Goal: Transaction & Acquisition: Book appointment/travel/reservation

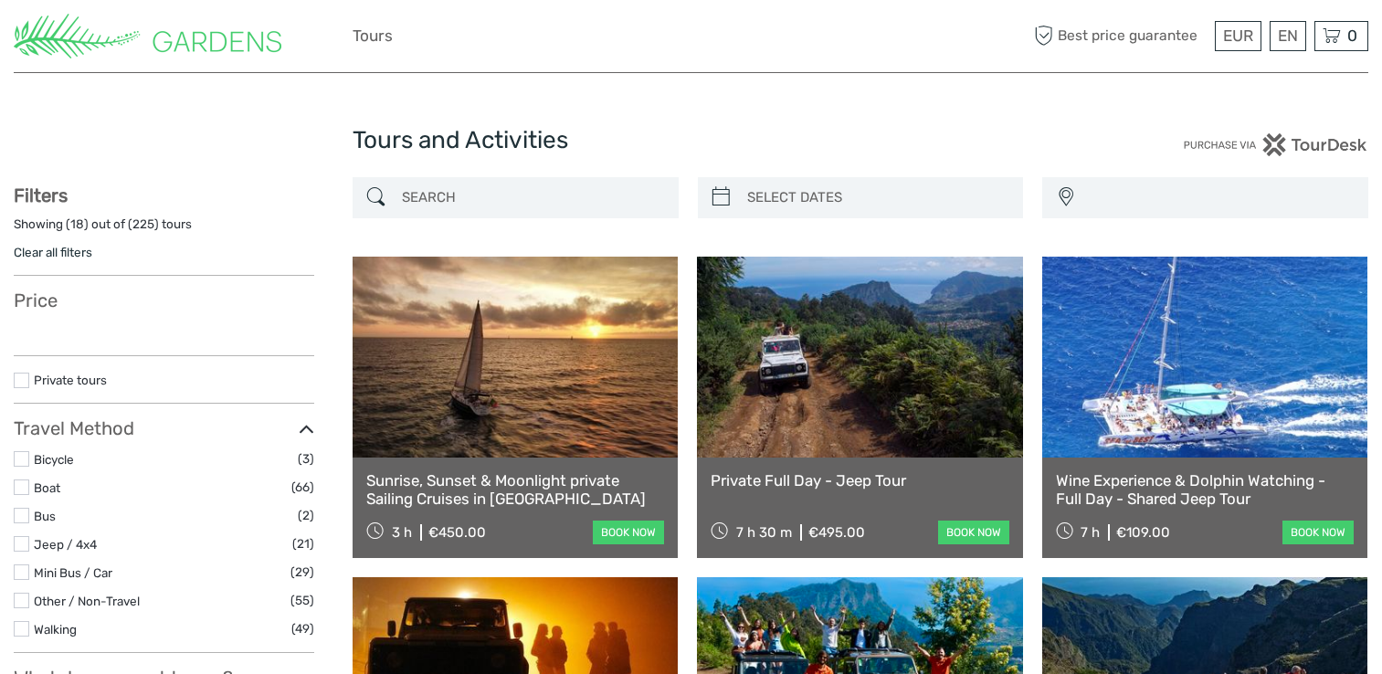
select select
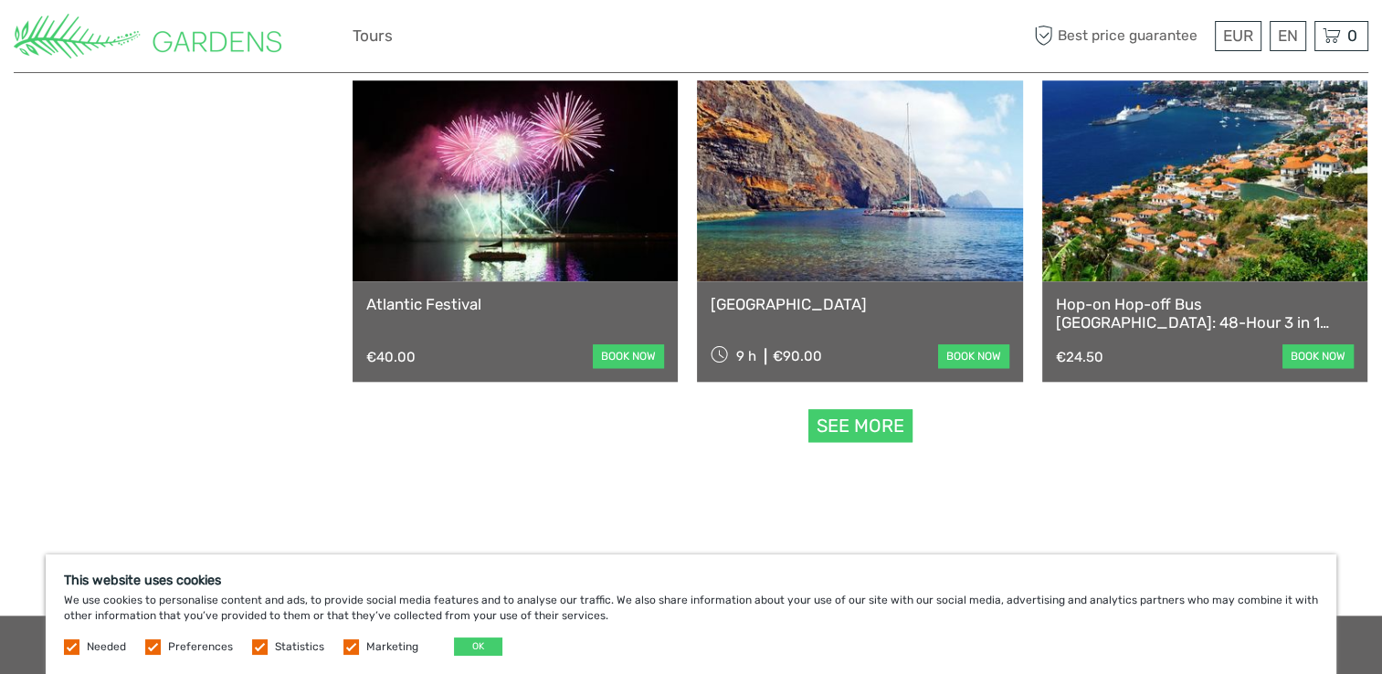
scroll to position [1827, 0]
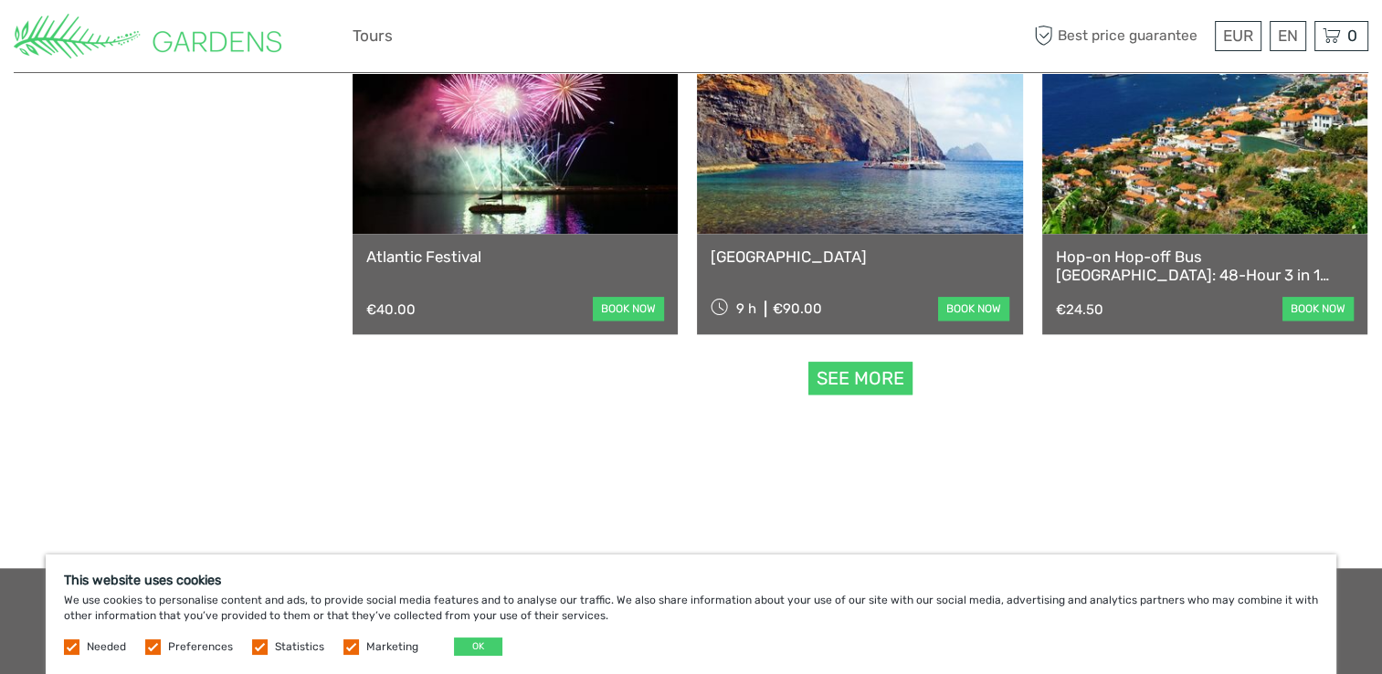
click at [837, 375] on link "See more" at bounding box center [860, 379] width 104 height 34
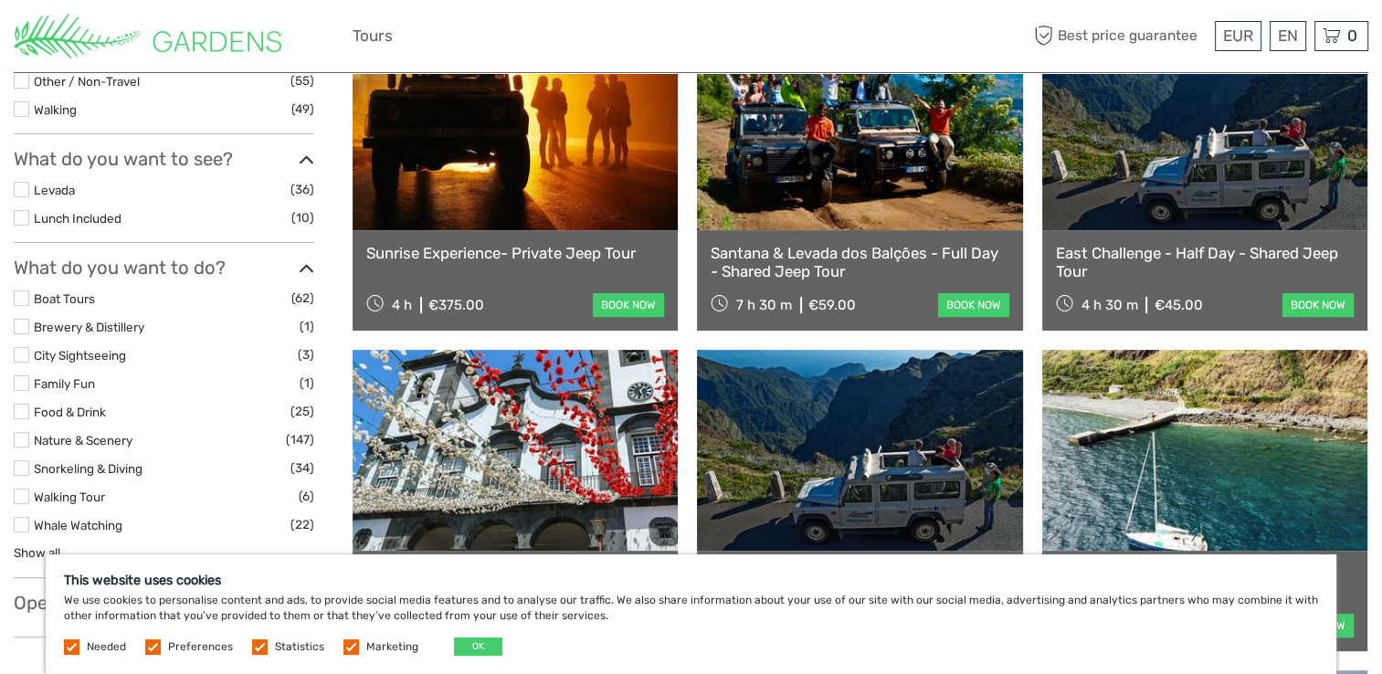
scroll to position [457, 0]
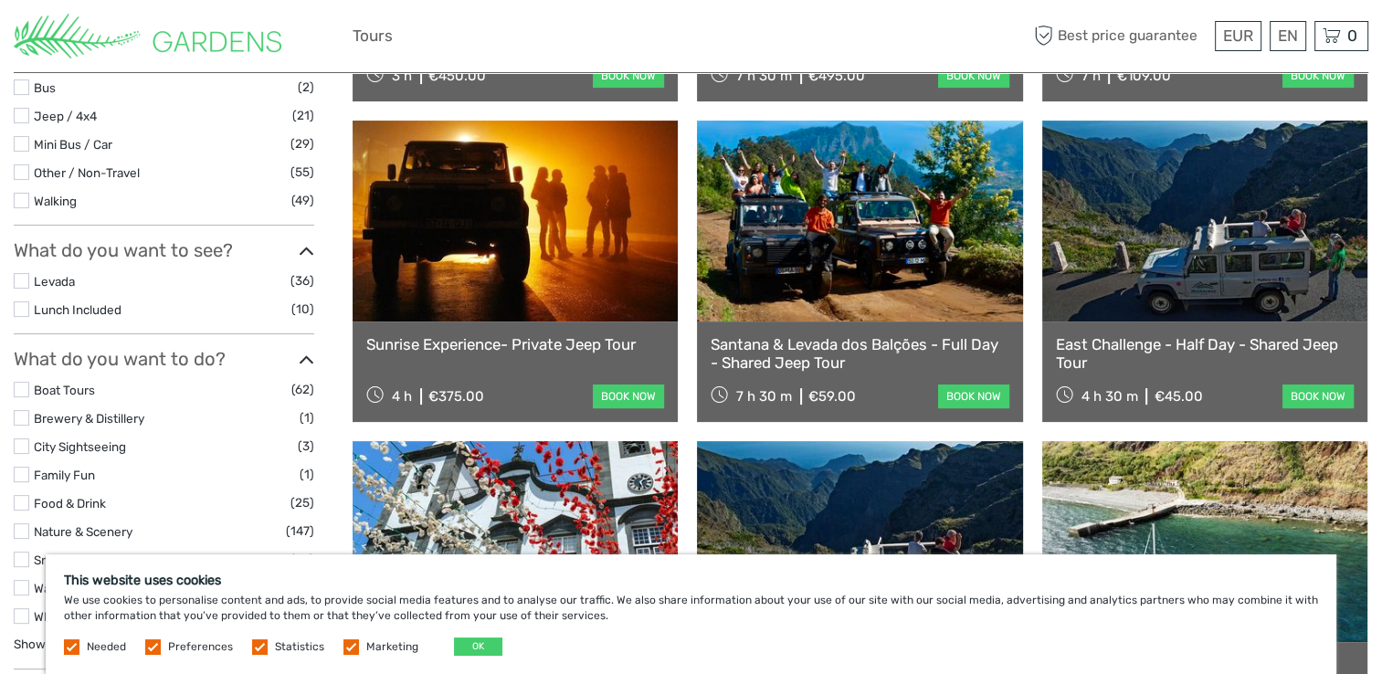
click at [883, 258] on link at bounding box center [859, 221] width 325 height 201
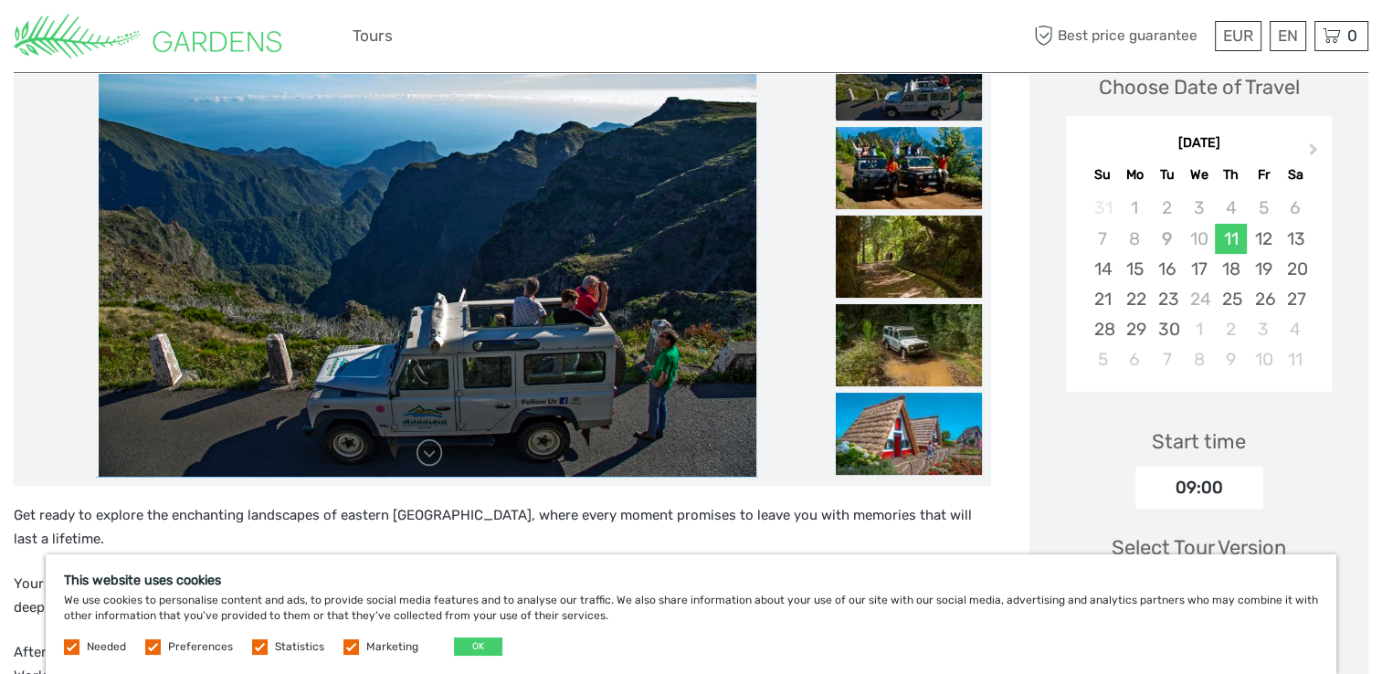
scroll to position [365, 0]
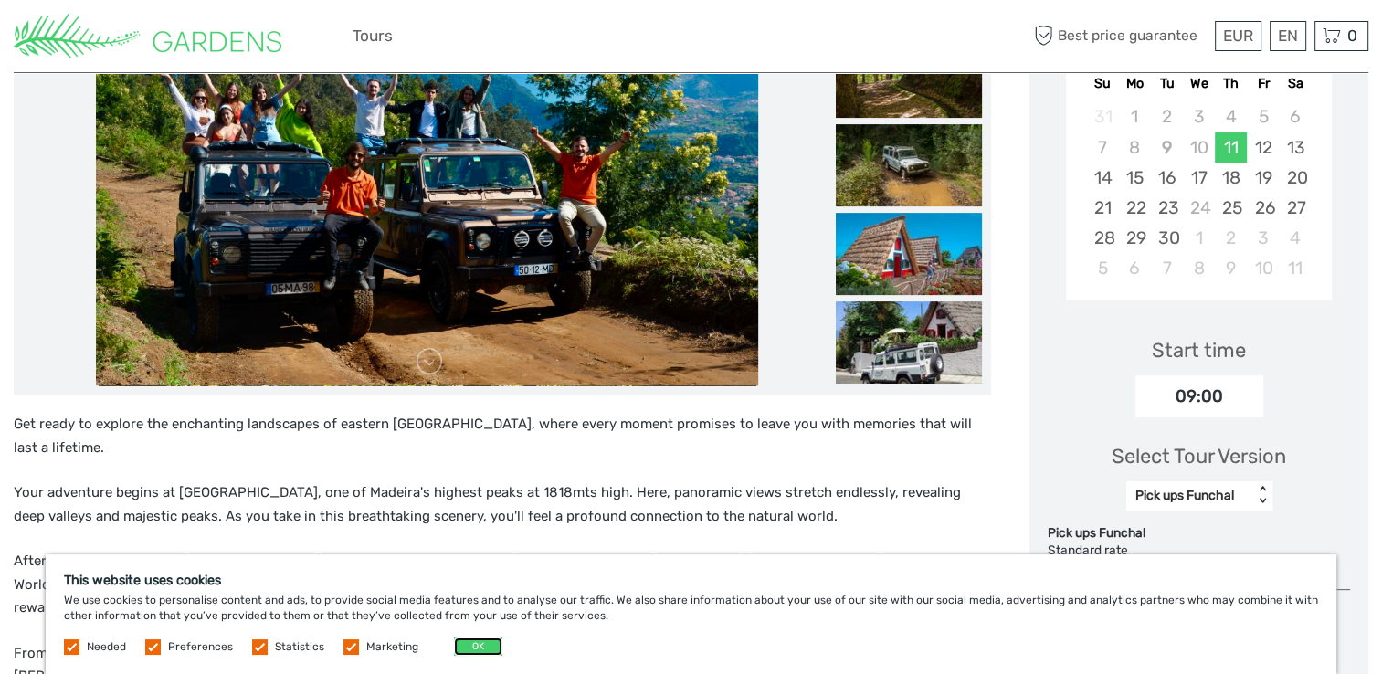
click at [465, 648] on button "OK" at bounding box center [478, 646] width 48 height 18
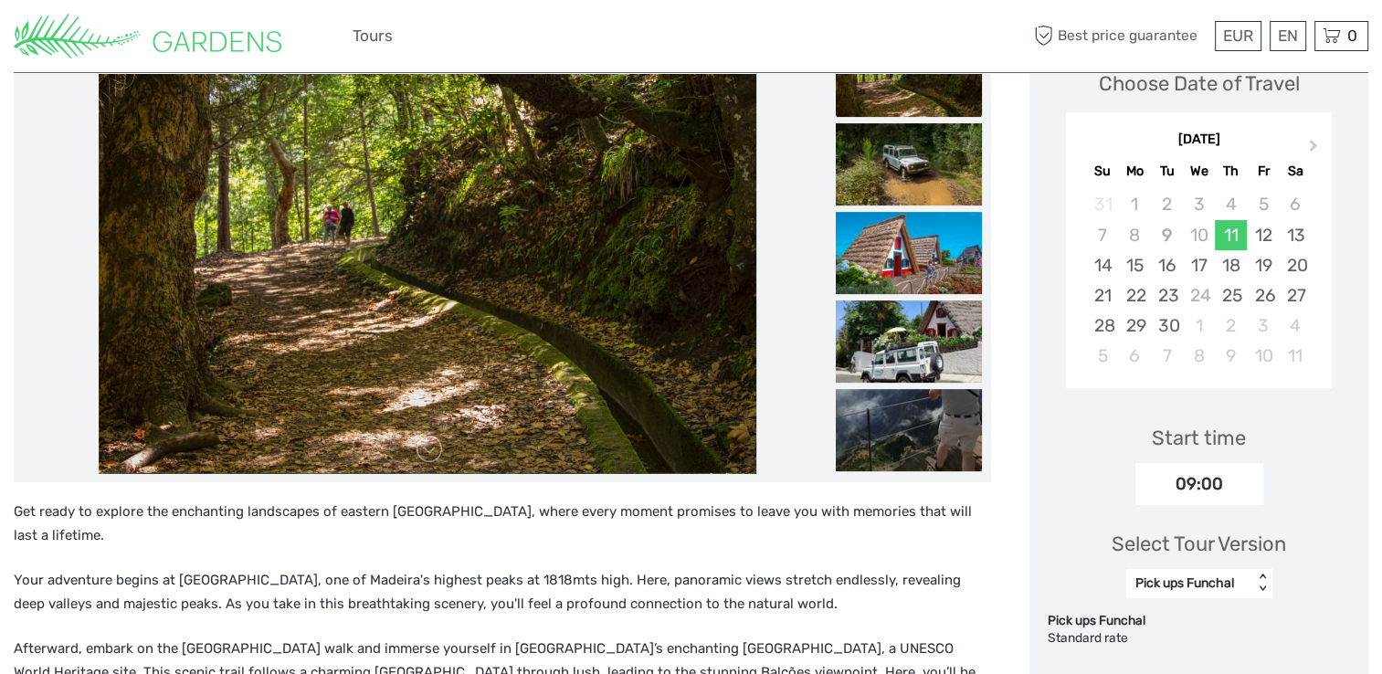
scroll to position [274, 0]
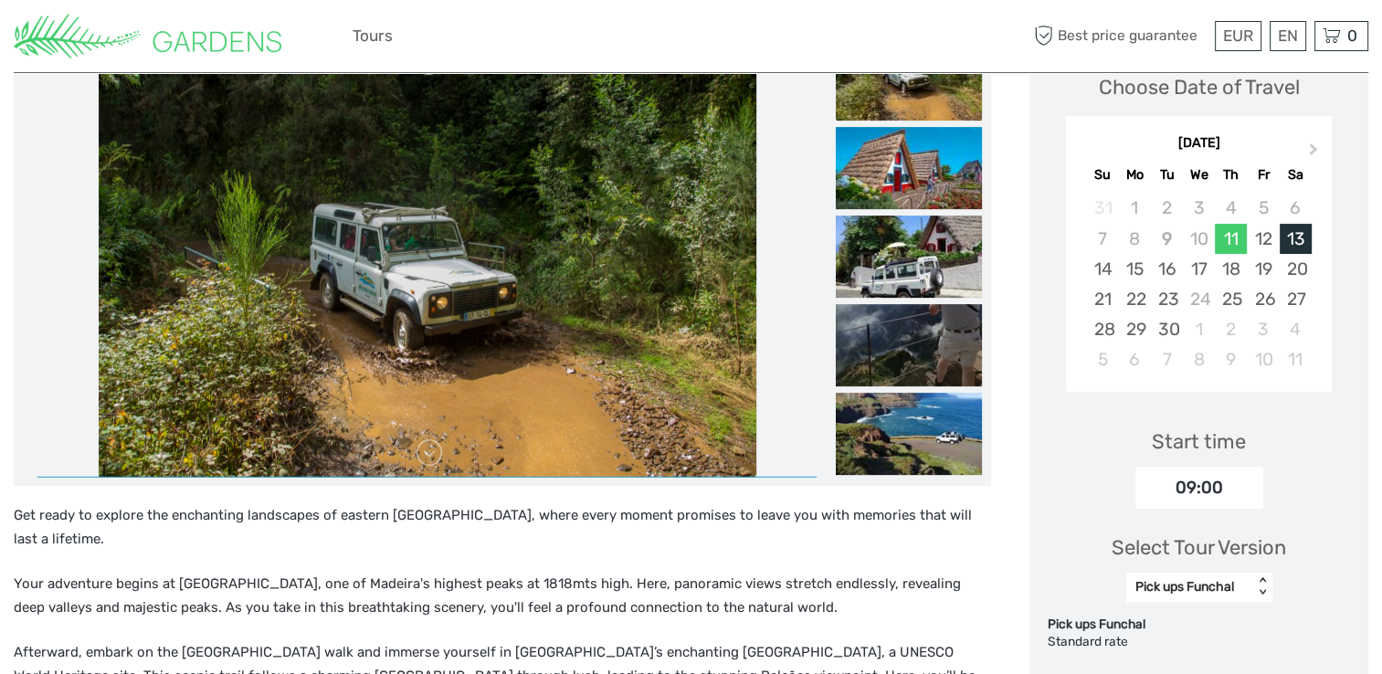
click at [1296, 238] on div "13" at bounding box center [1295, 239] width 32 height 30
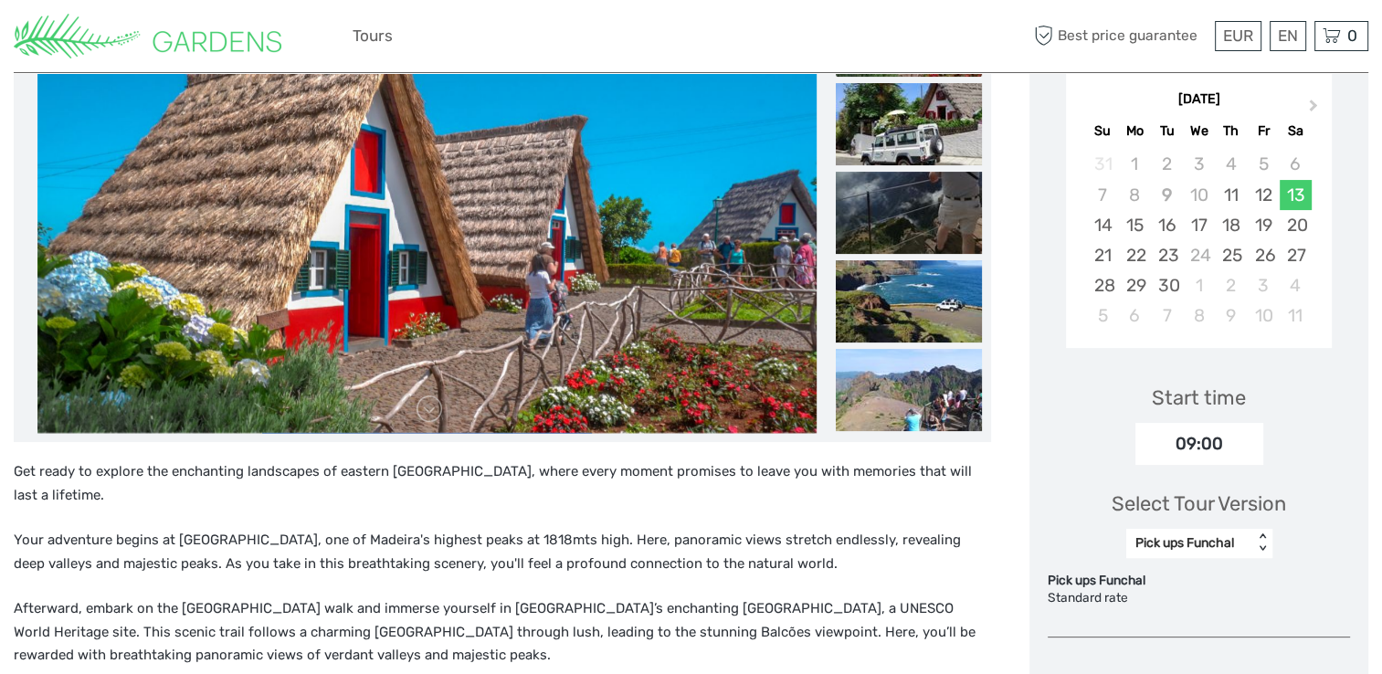
click at [1263, 558] on div "Pick ups Funchal < >" at bounding box center [1199, 543] width 146 height 29
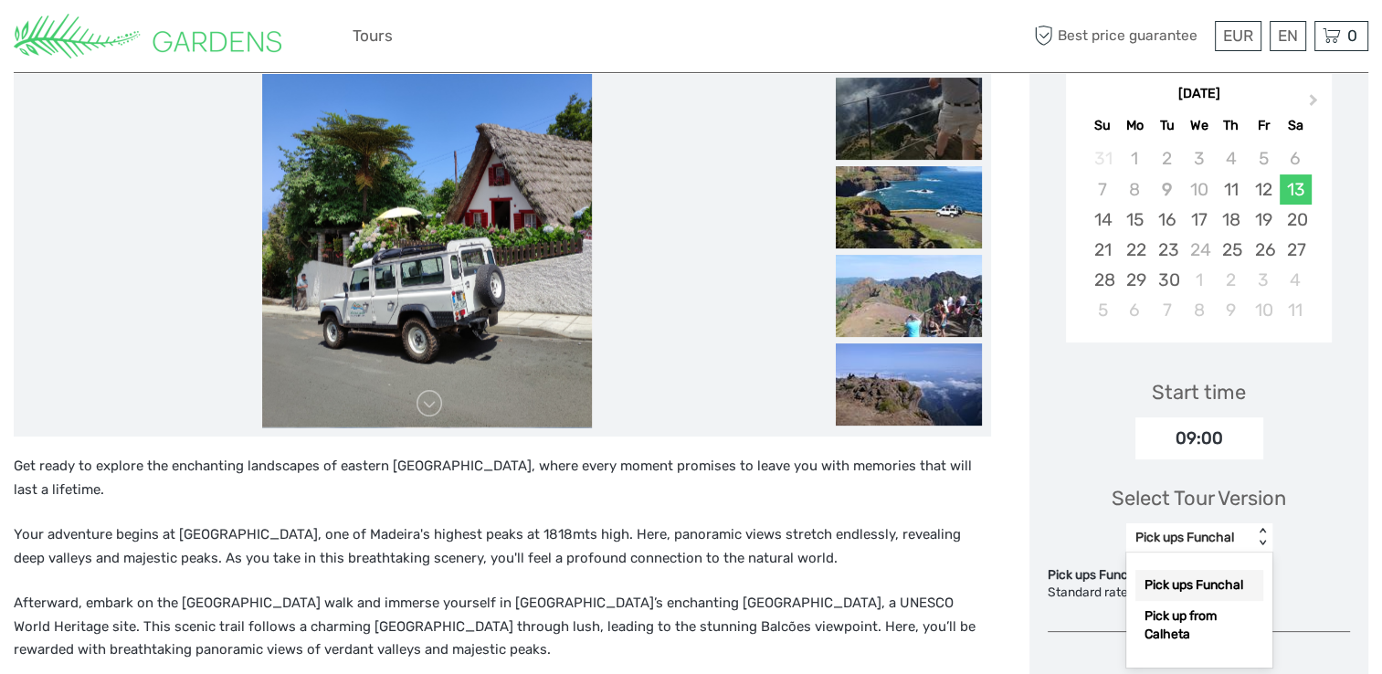
click at [1211, 581] on div "Pick ups Funchal" at bounding box center [1199, 585] width 128 height 31
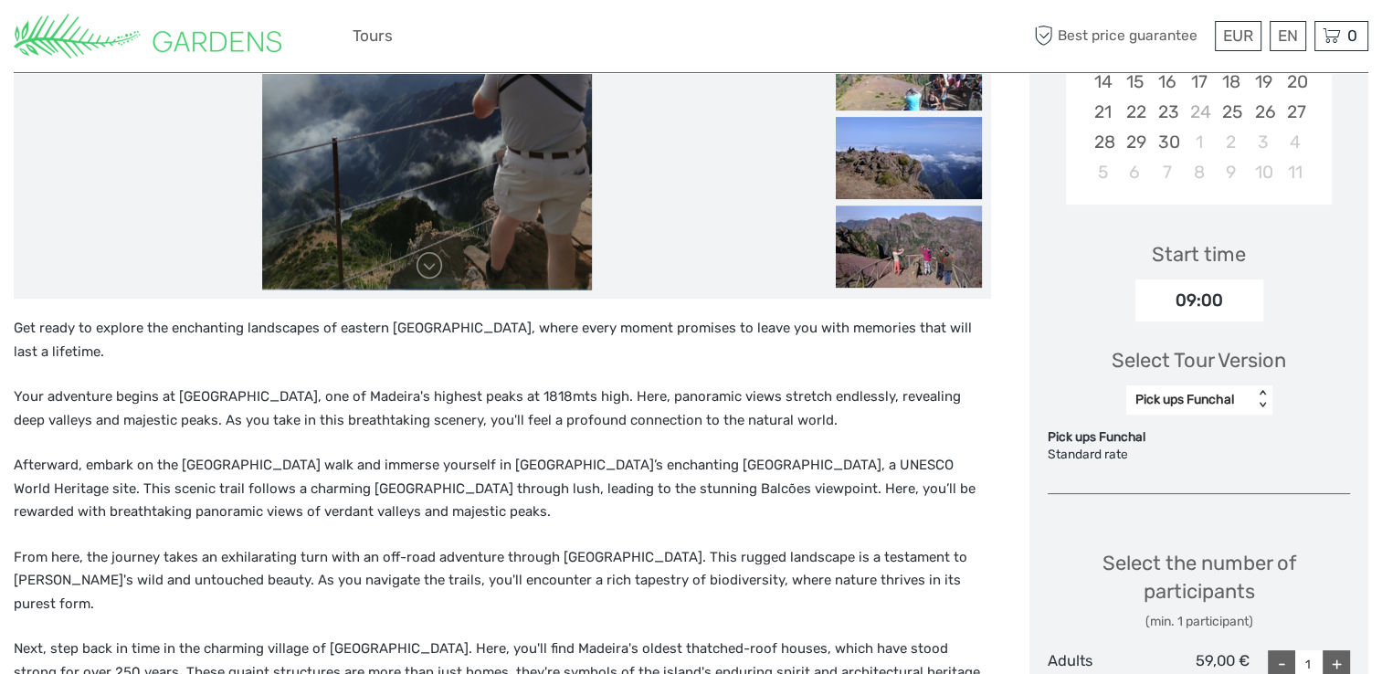
scroll to position [506, 0]
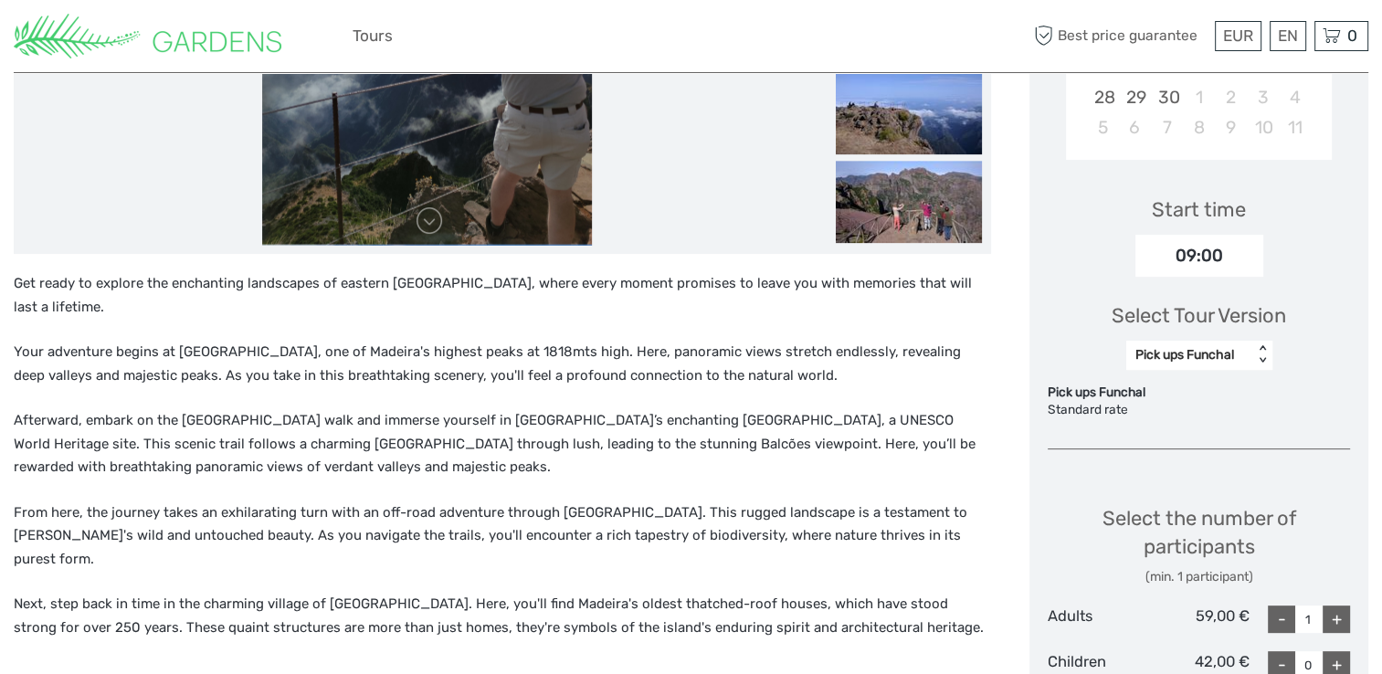
click at [1331, 614] on div "+" at bounding box center [1335, 618] width 27 height 27
click at [1270, 618] on div "-" at bounding box center [1281, 618] width 27 height 27
type input "2"
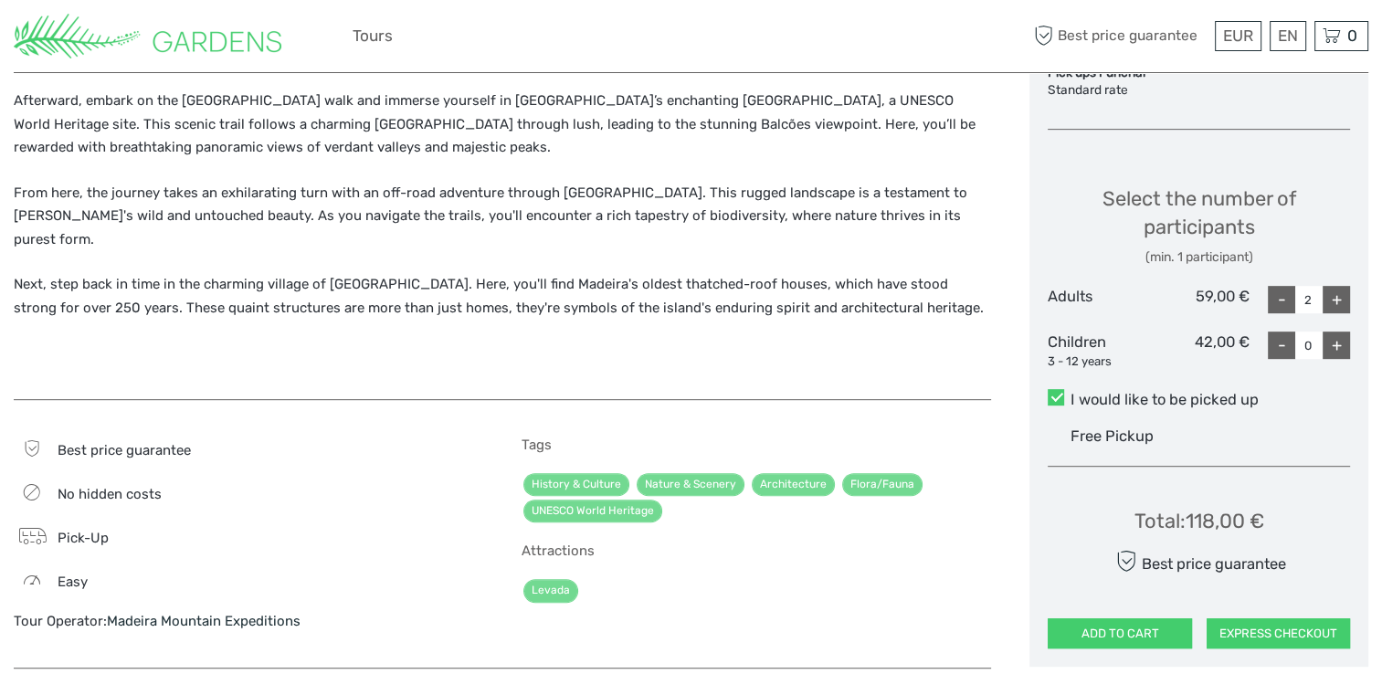
scroll to position [871, 0]
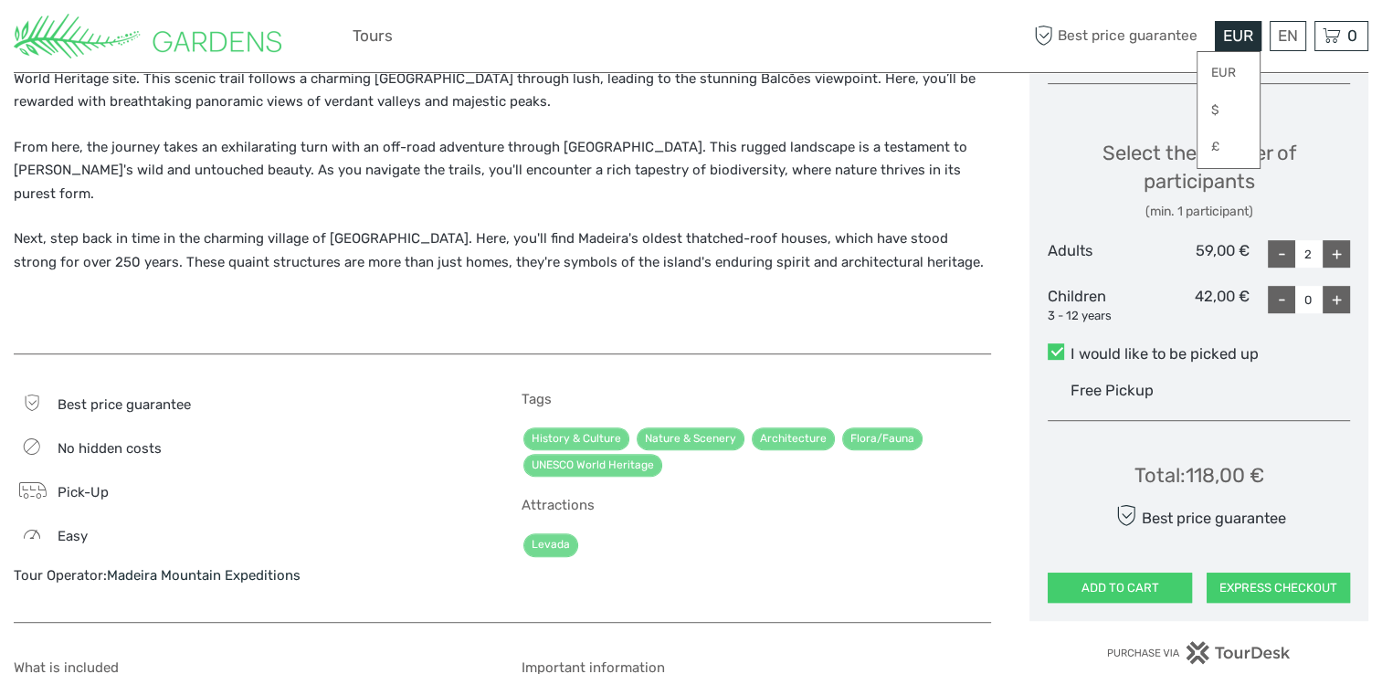
click at [1232, 38] on span "EUR" at bounding box center [1238, 35] width 30 height 18
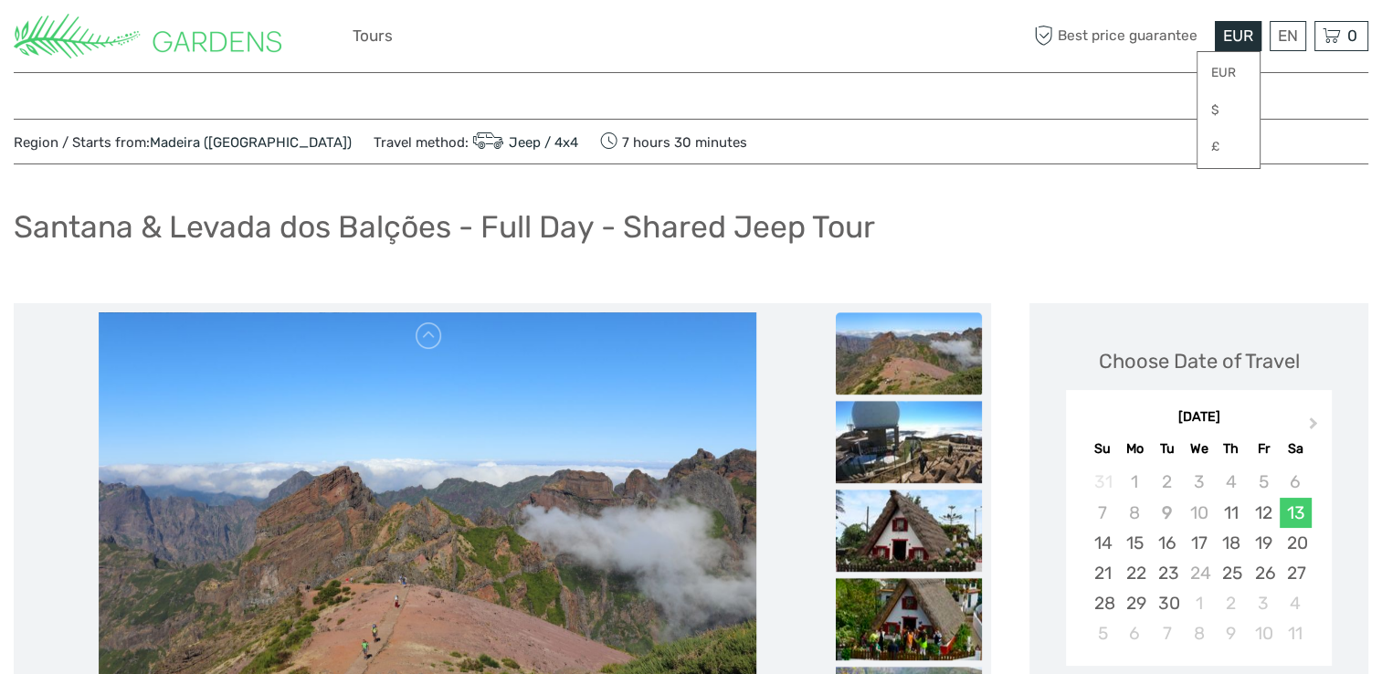
scroll to position [0, 0]
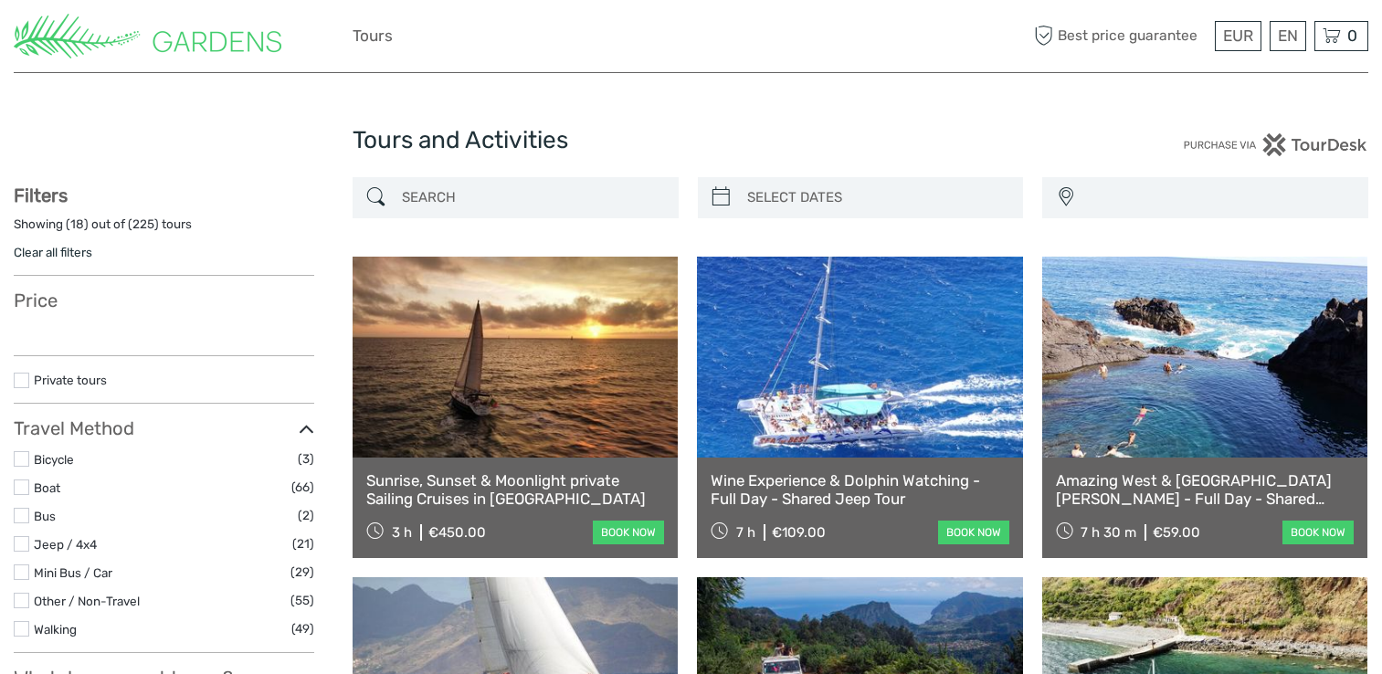
select select
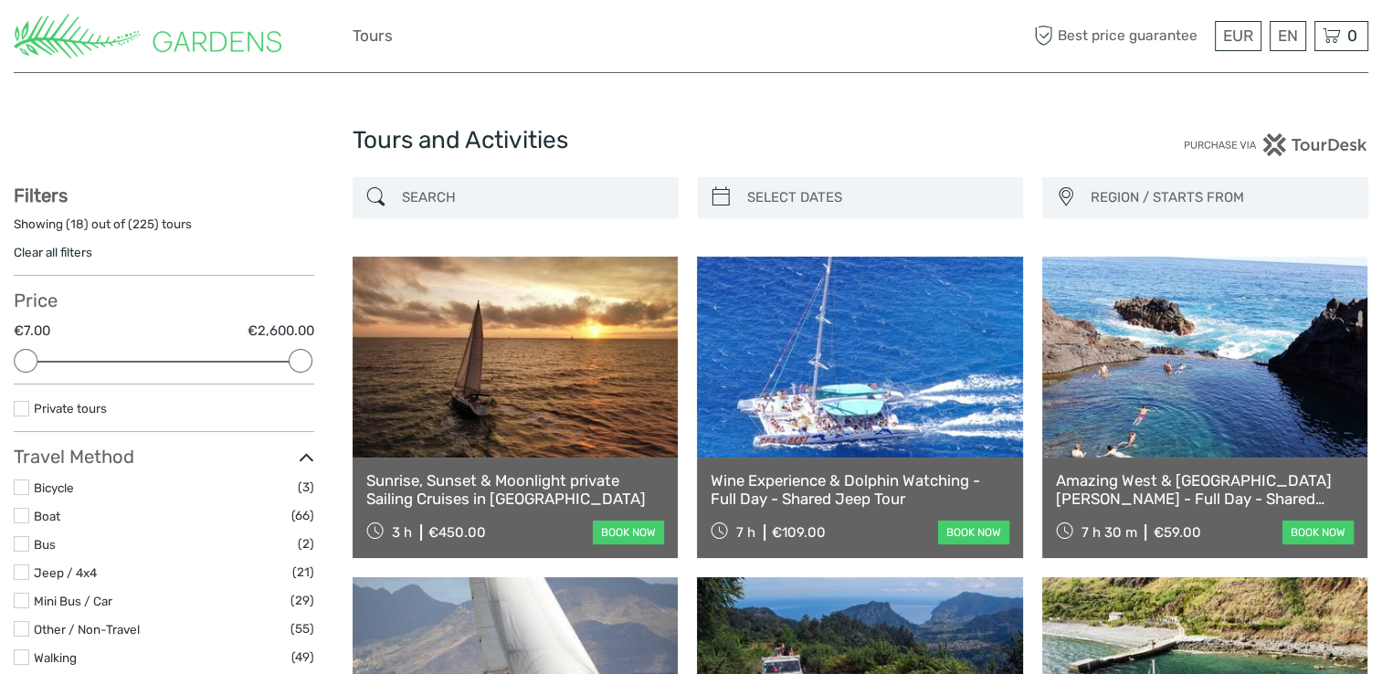
click at [23, 570] on label at bounding box center [22, 572] width 16 height 16
click at [0, 0] on input "checkbox" at bounding box center [0, 0] width 0 height 0
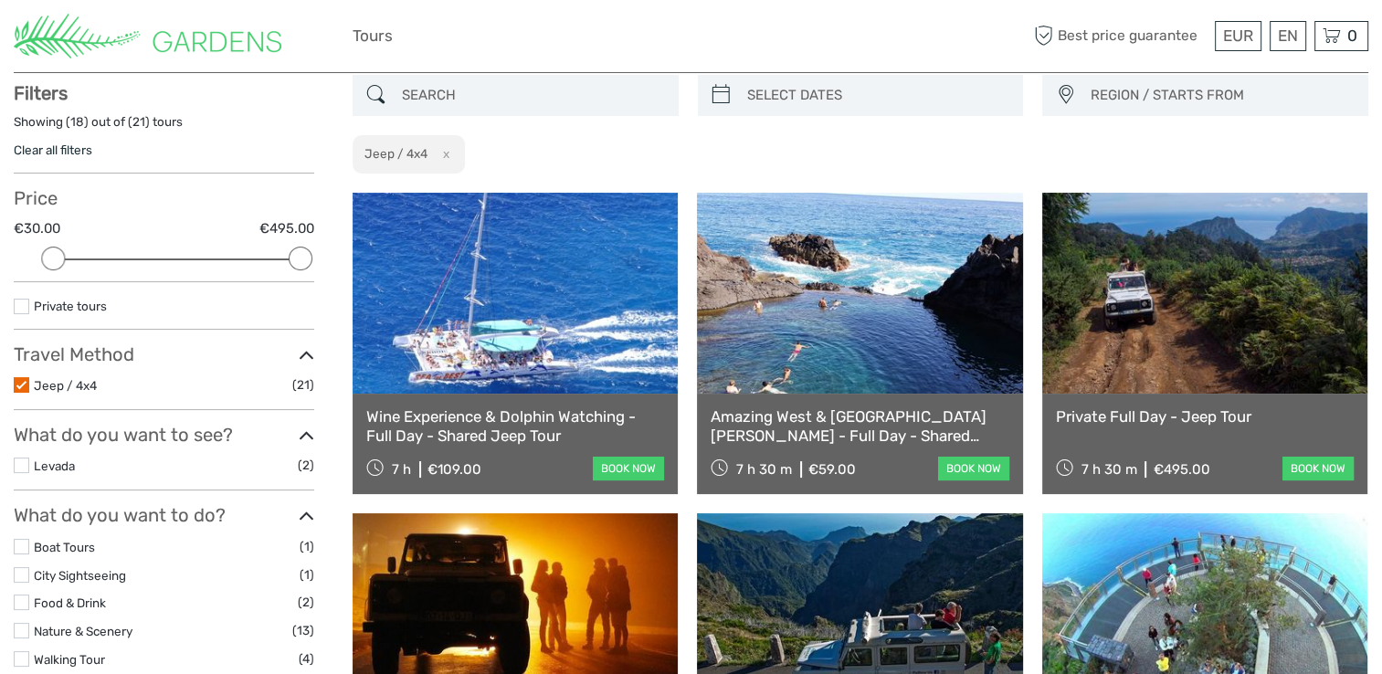
scroll to position [103, 0]
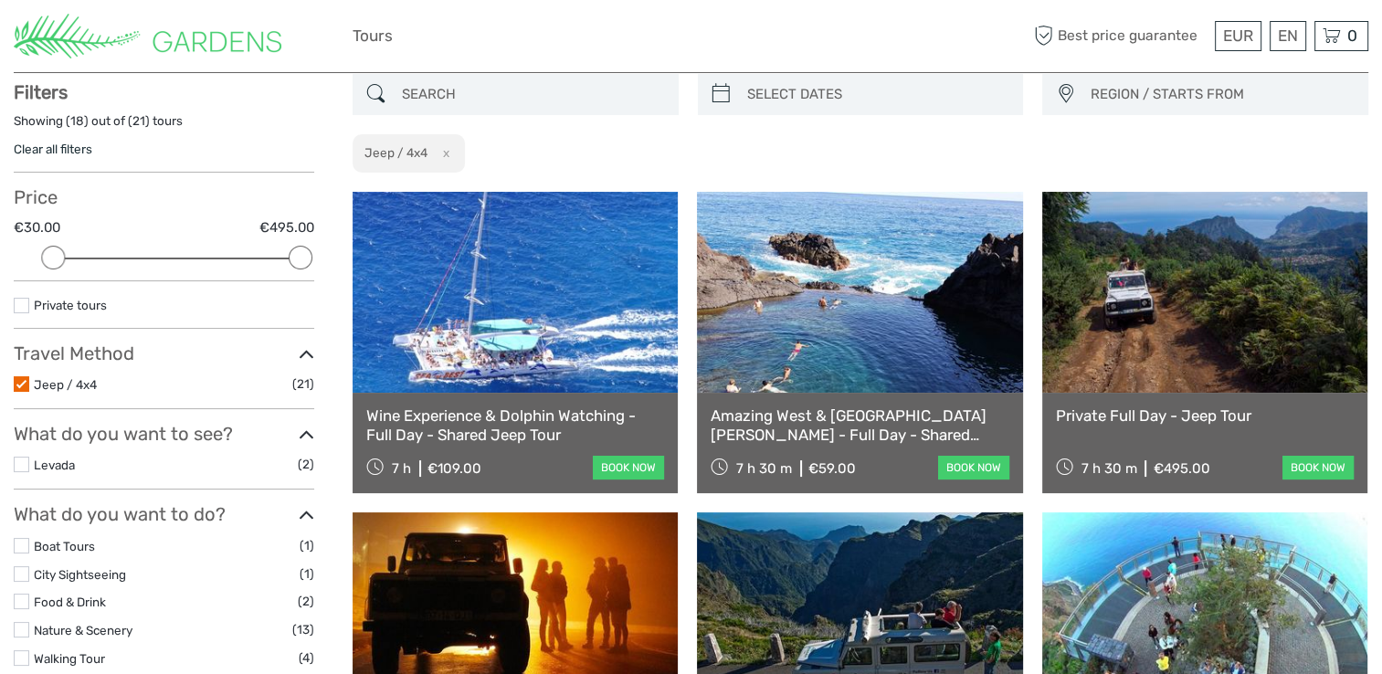
click at [525, 340] on link at bounding box center [515, 292] width 325 height 201
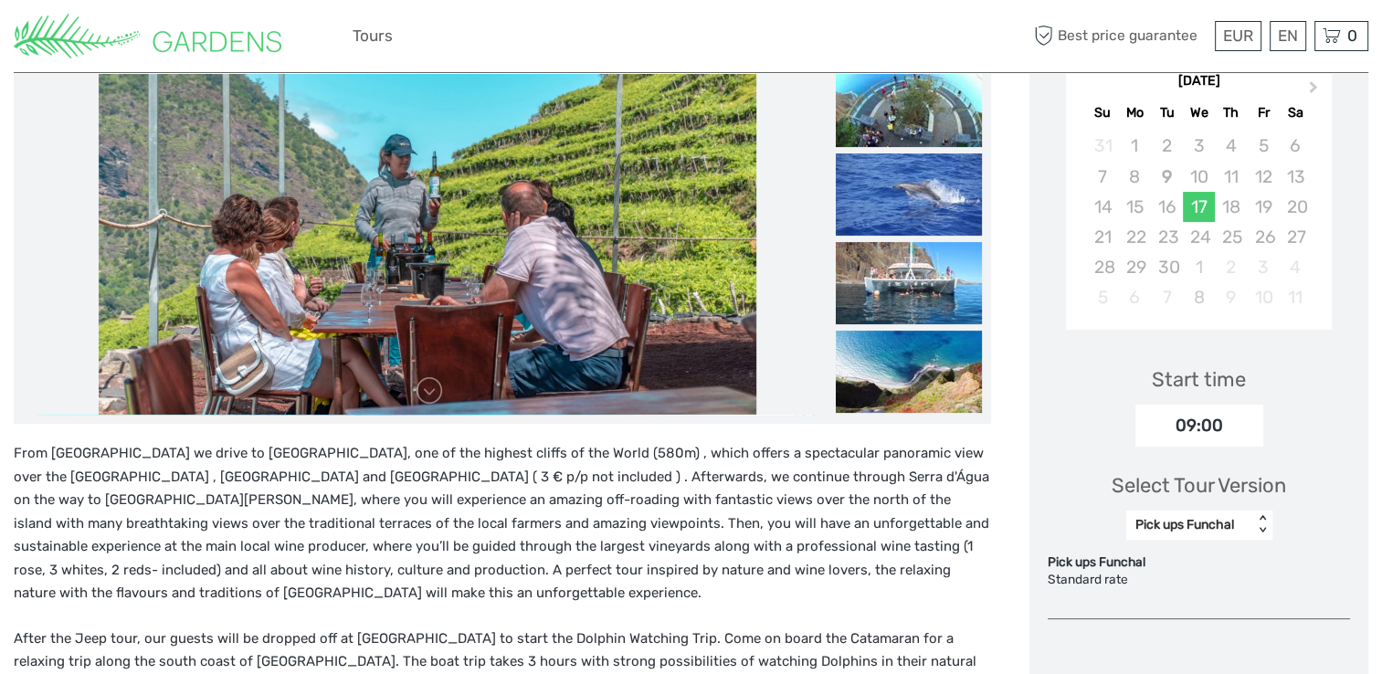
scroll to position [274, 0]
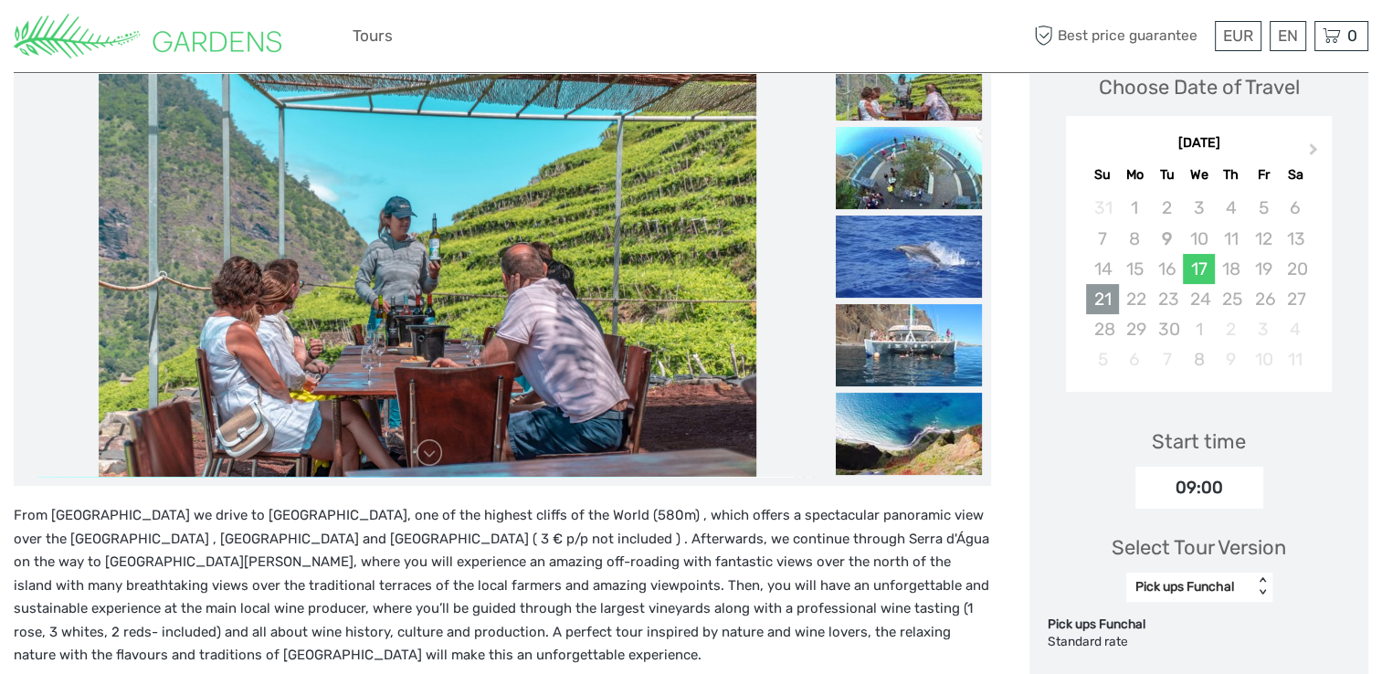
click at [1103, 303] on div "21" at bounding box center [1102, 299] width 32 height 30
click at [1101, 306] on div "21" at bounding box center [1102, 299] width 32 height 30
click at [1293, 266] on div "20" at bounding box center [1295, 269] width 32 height 30
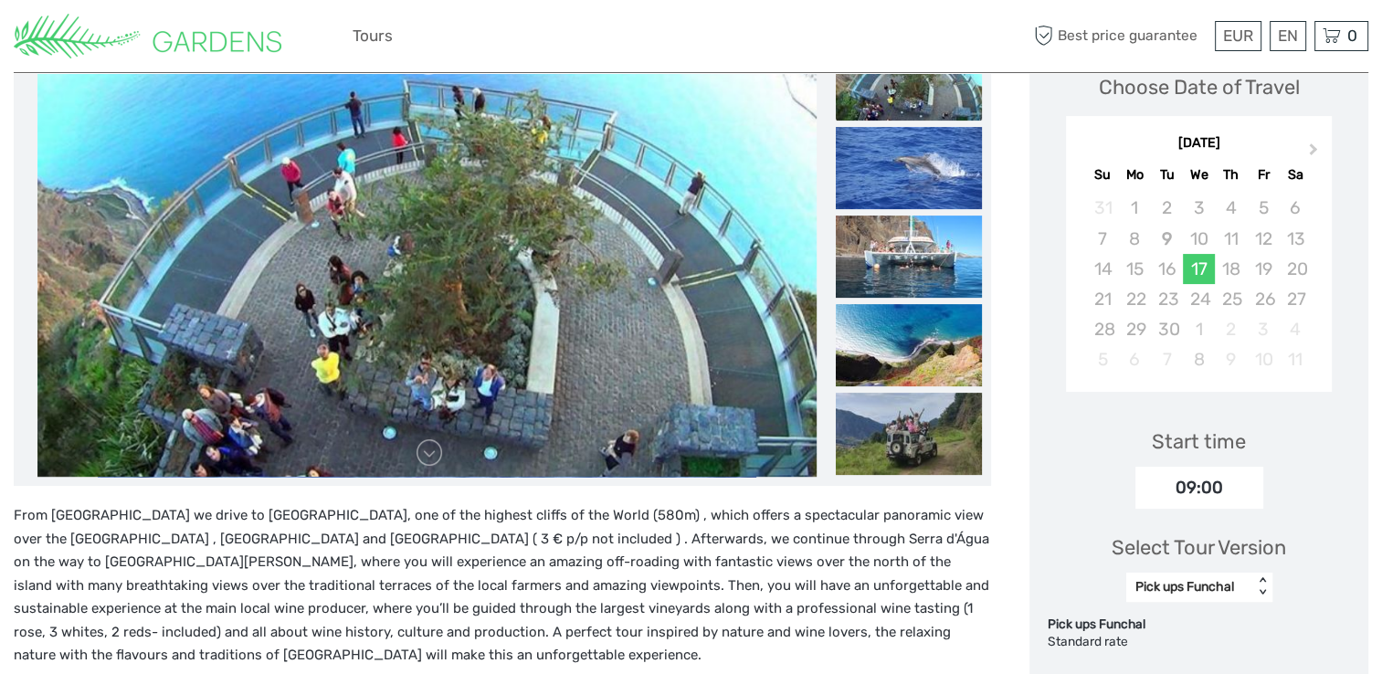
click at [1205, 270] on div "17" at bounding box center [1199, 269] width 32 height 30
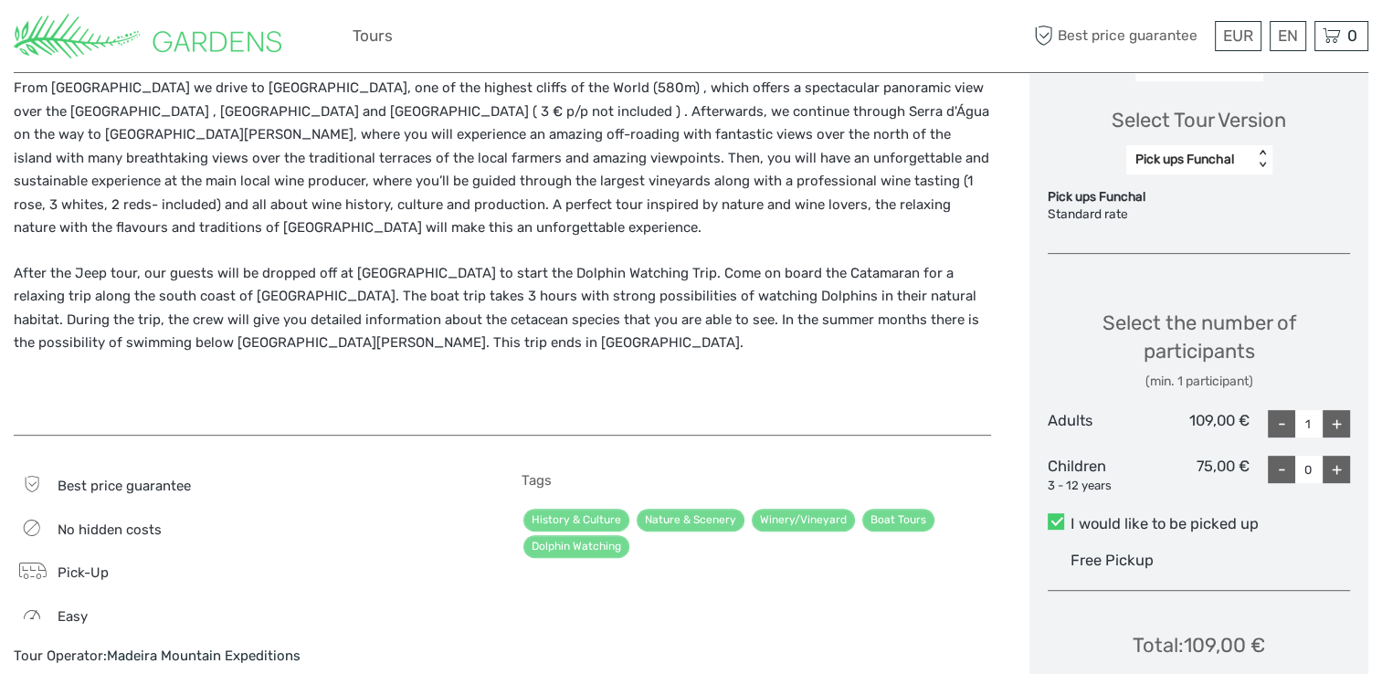
scroll to position [731, 0]
